Goal: Information Seeking & Learning: Find specific fact

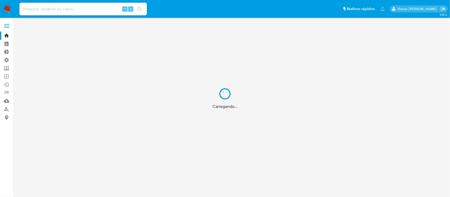
click at [60, 8] on div "Carregando..." at bounding box center [225, 98] width 450 height 197
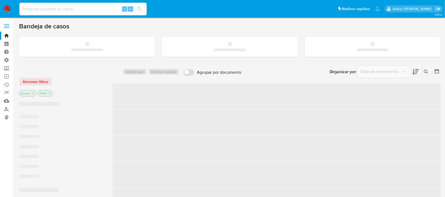
click at [63, 10] on input at bounding box center [82, 9] width 127 height 7
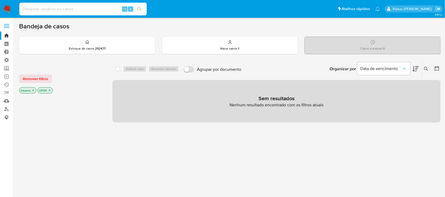
paste input "1973686007"
type input "1973686007"
click at [139, 7] on icon "search-icon" at bounding box center [139, 9] width 4 height 4
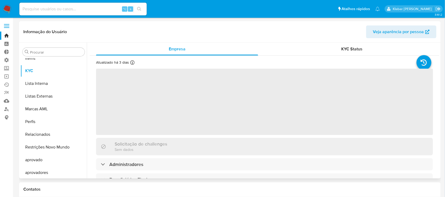
scroll to position [275, 0]
select select "10"
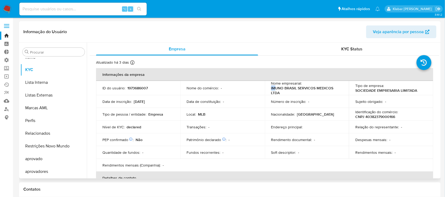
drag, startPoint x: 270, startPoint y: 87, endPoint x: 275, endPoint y: 90, distance: 5.8
click at [275, 90] on td "Nome empresarial : IMUNO BRASIL SERVICOS MEDICOS LTDA" at bounding box center [307, 88] width 84 height 14
click at [138, 104] on p "[DATE]" at bounding box center [139, 101] width 11 height 5
click at [379, 116] on p "CNPJ 40382379000166" at bounding box center [375, 116] width 40 height 5
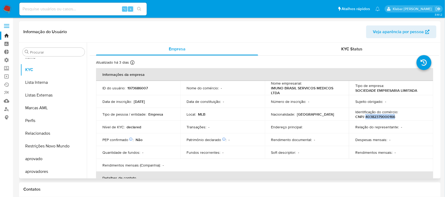
copy p "40382379000166"
